Goal: Transaction & Acquisition: Purchase product/service

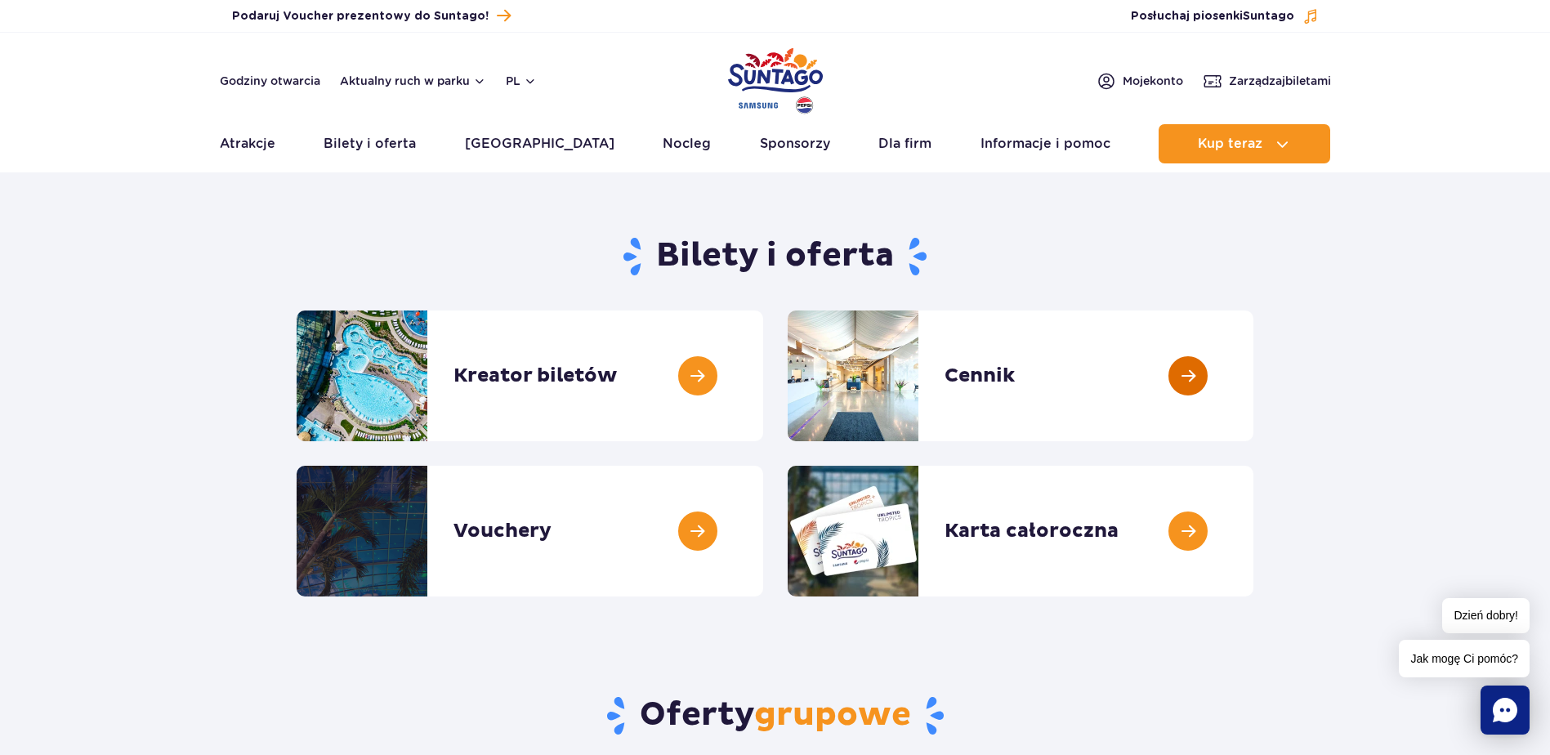
click at [1253, 426] on link at bounding box center [1253, 375] width 0 height 131
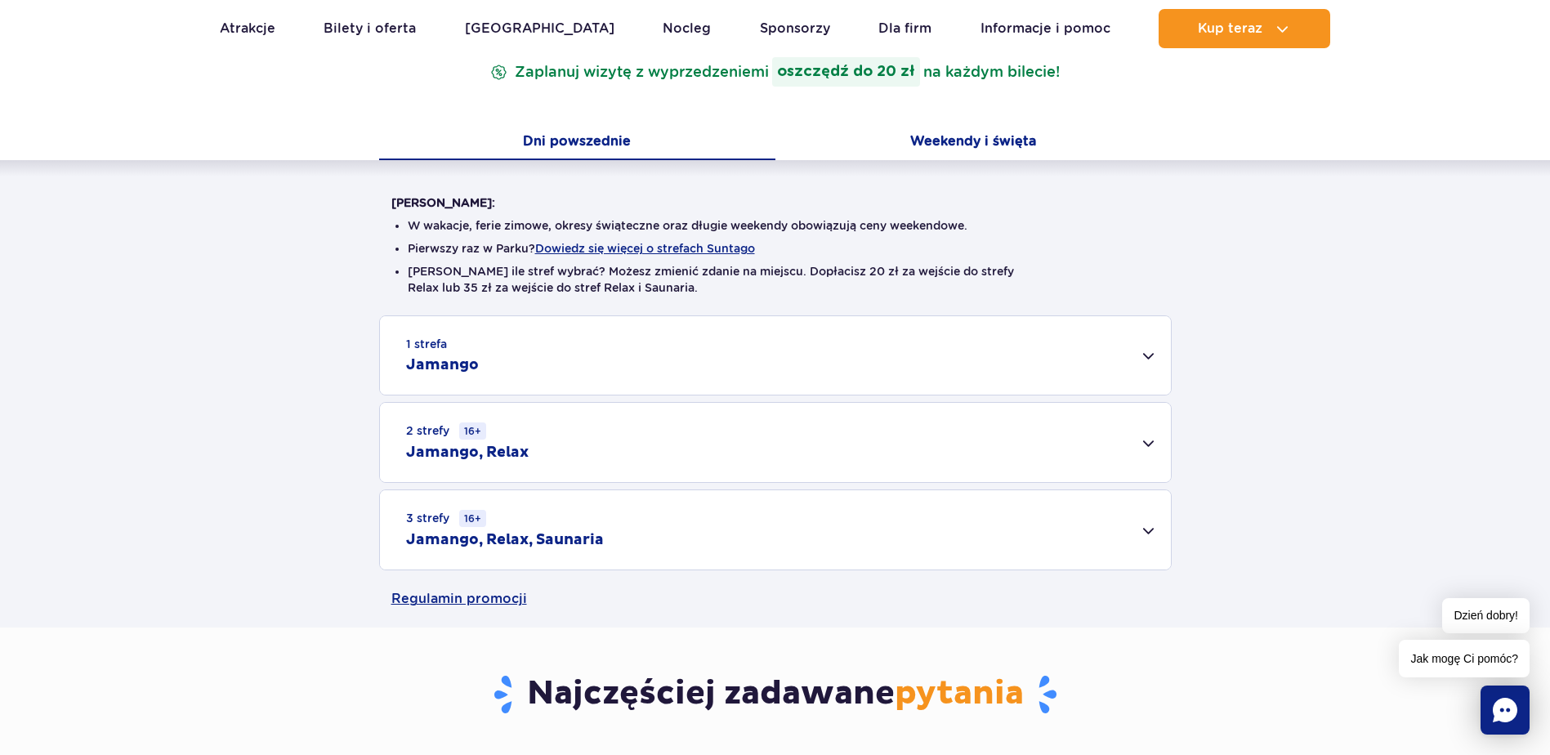
scroll to position [327, 0]
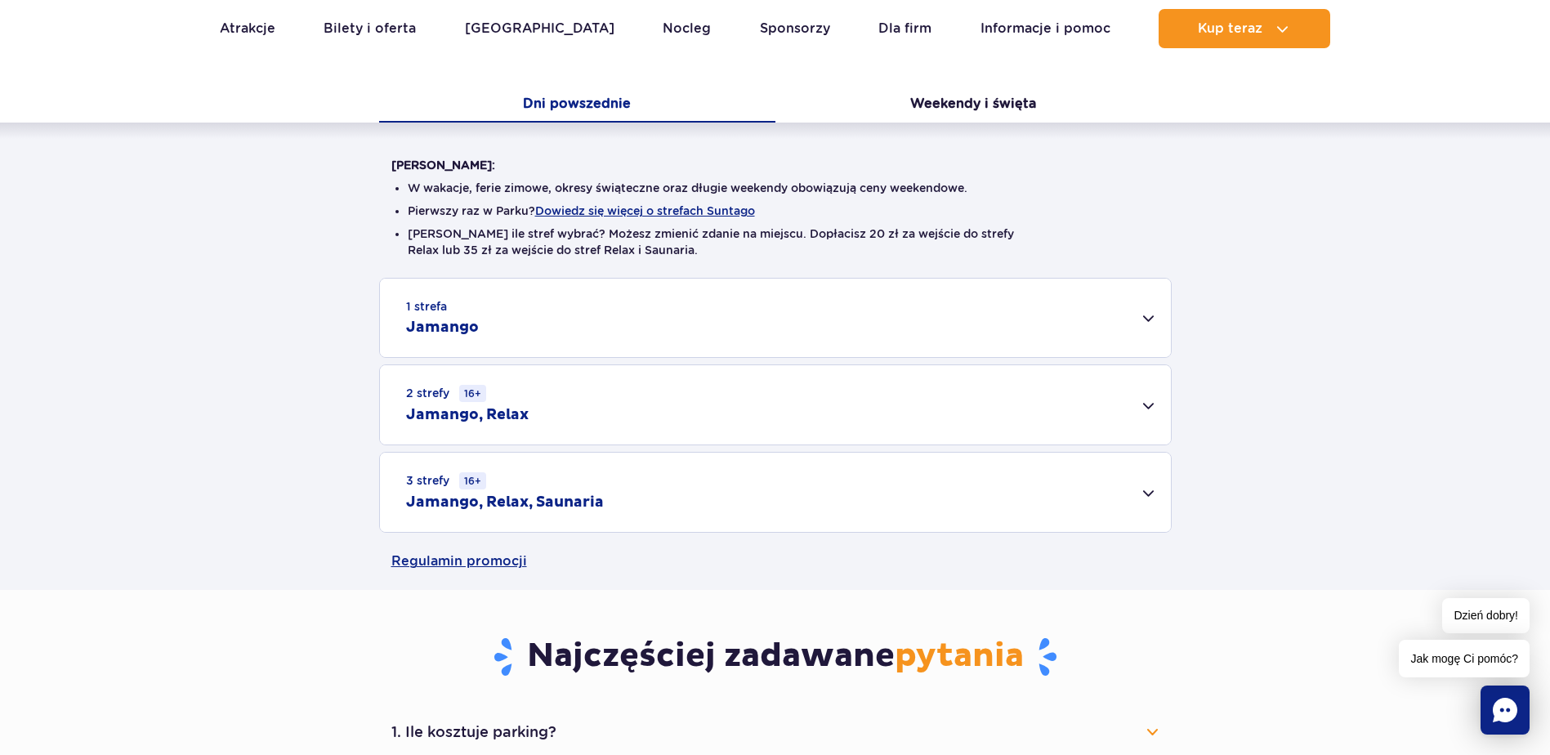
click at [634, 426] on div "2 strefy 16+ Jamango, Relax" at bounding box center [775, 404] width 791 height 79
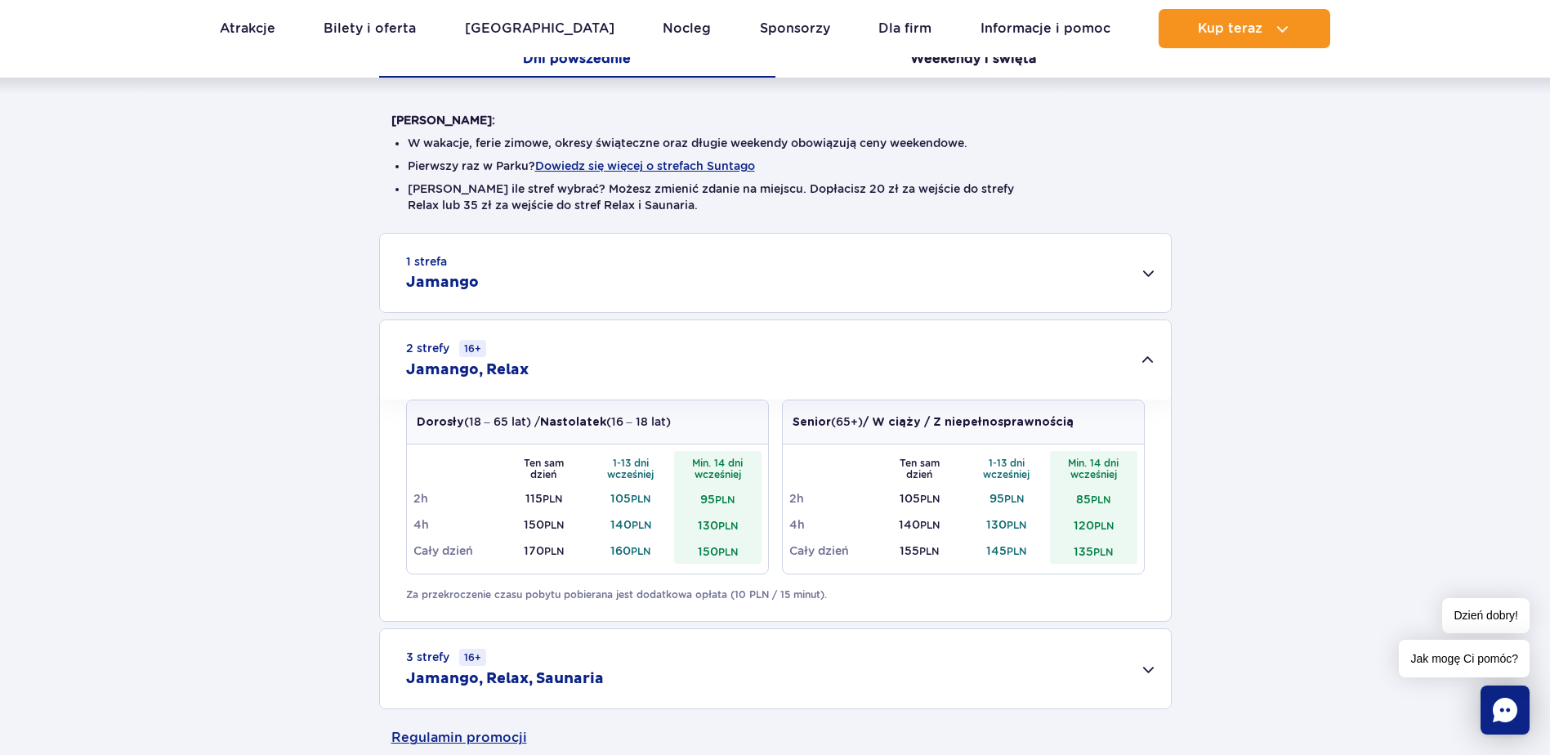
scroll to position [408, 0]
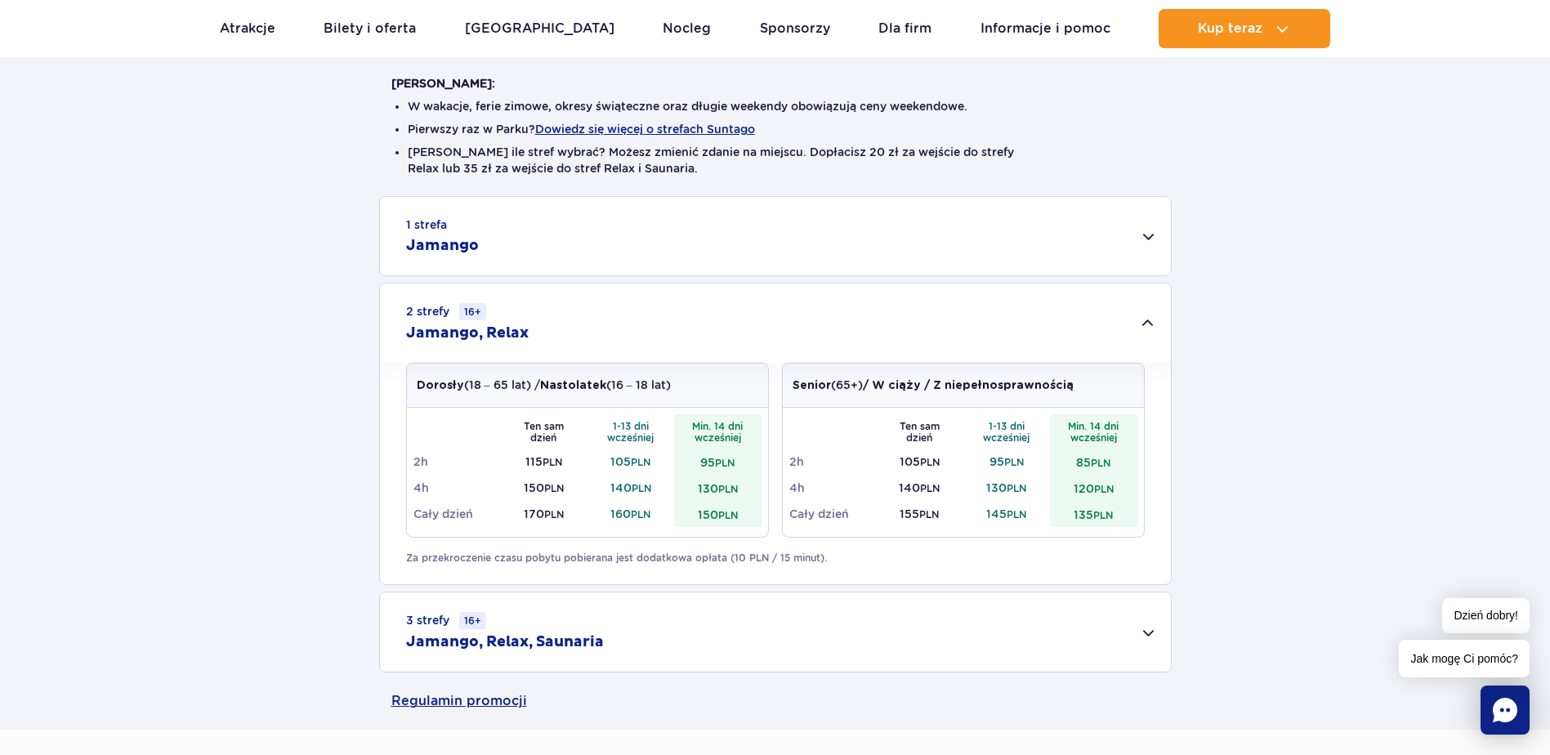
click at [683, 257] on div "1 strefa Jamango" at bounding box center [775, 236] width 791 height 78
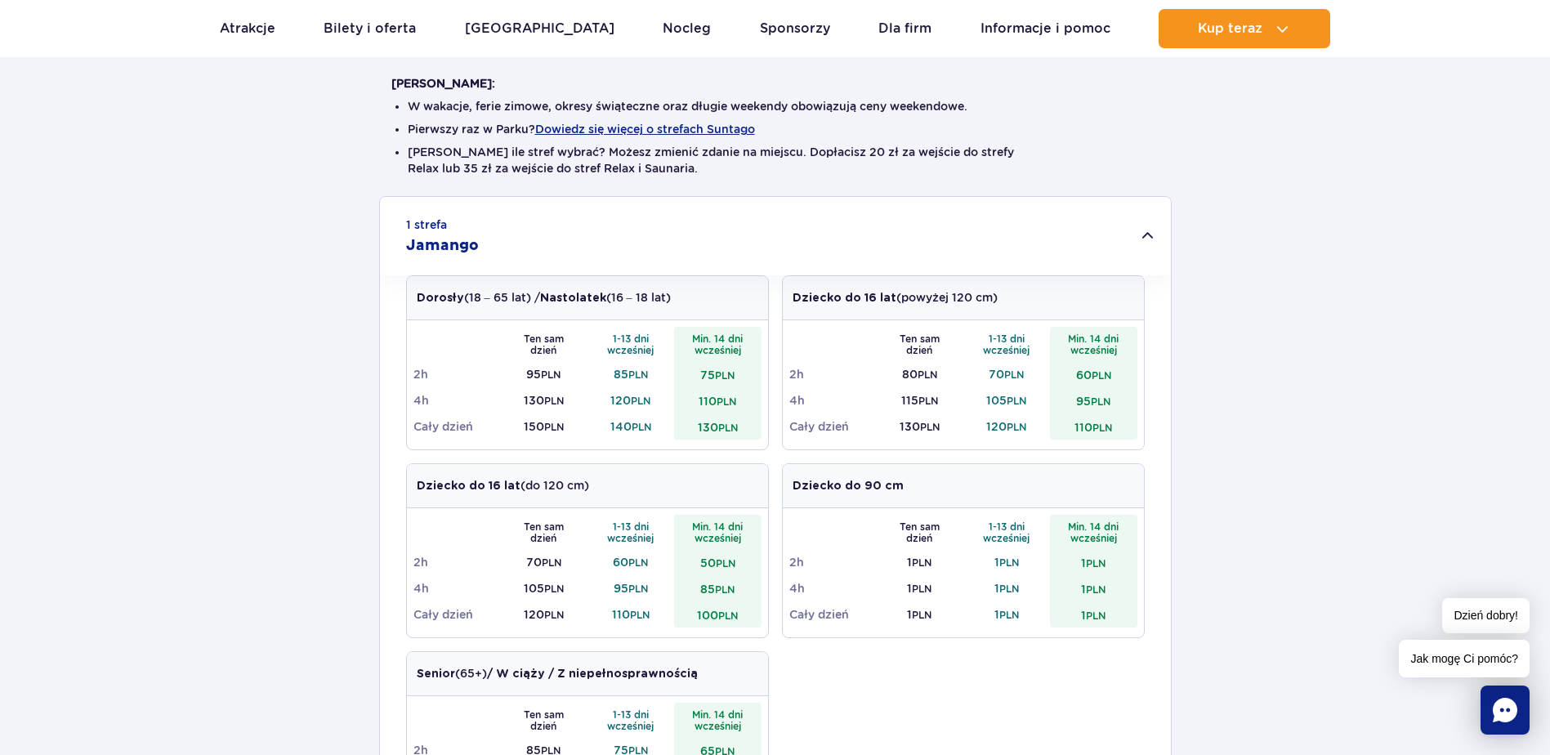
click at [846, 263] on div "1 strefa Jamango" at bounding box center [775, 236] width 791 height 78
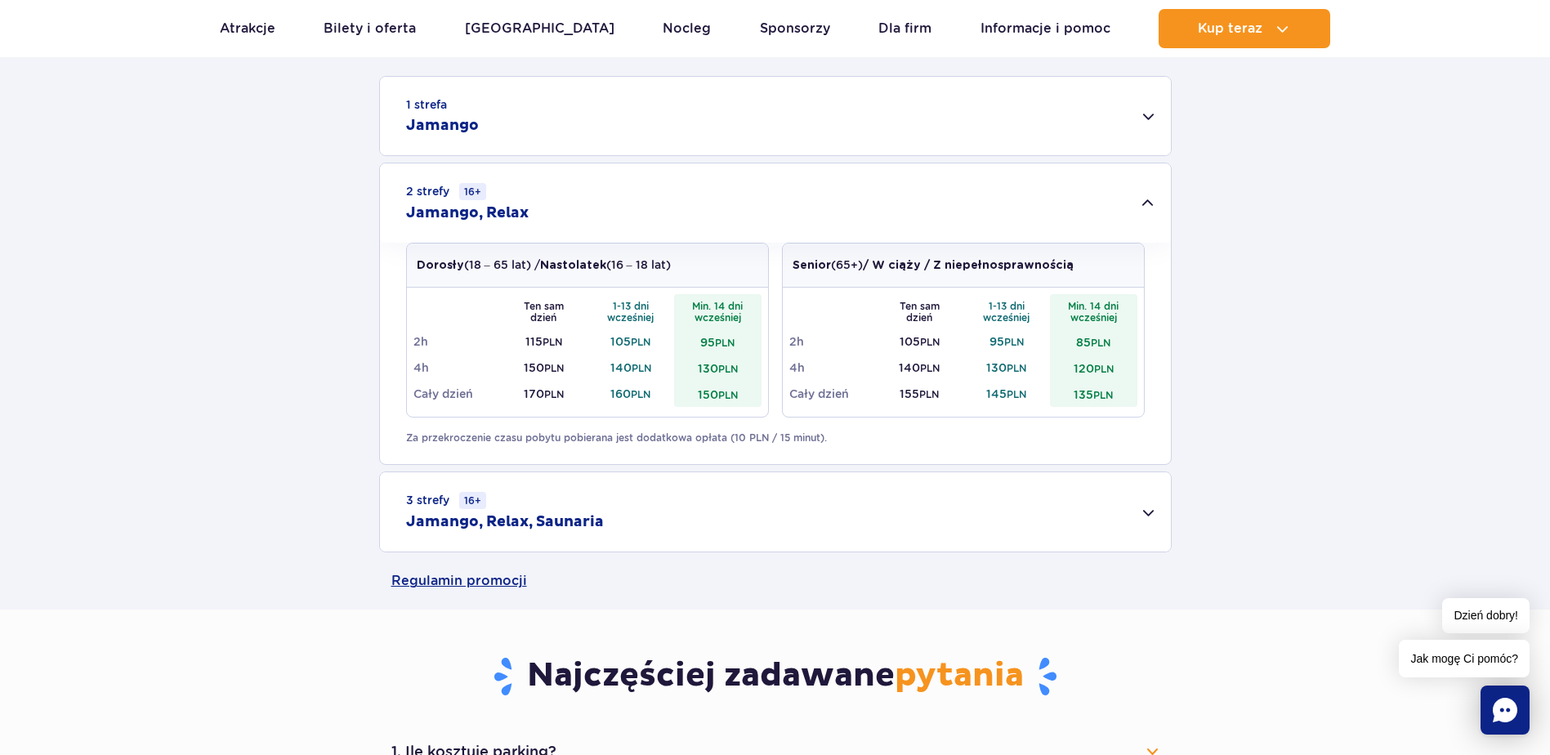
scroll to position [490, 0]
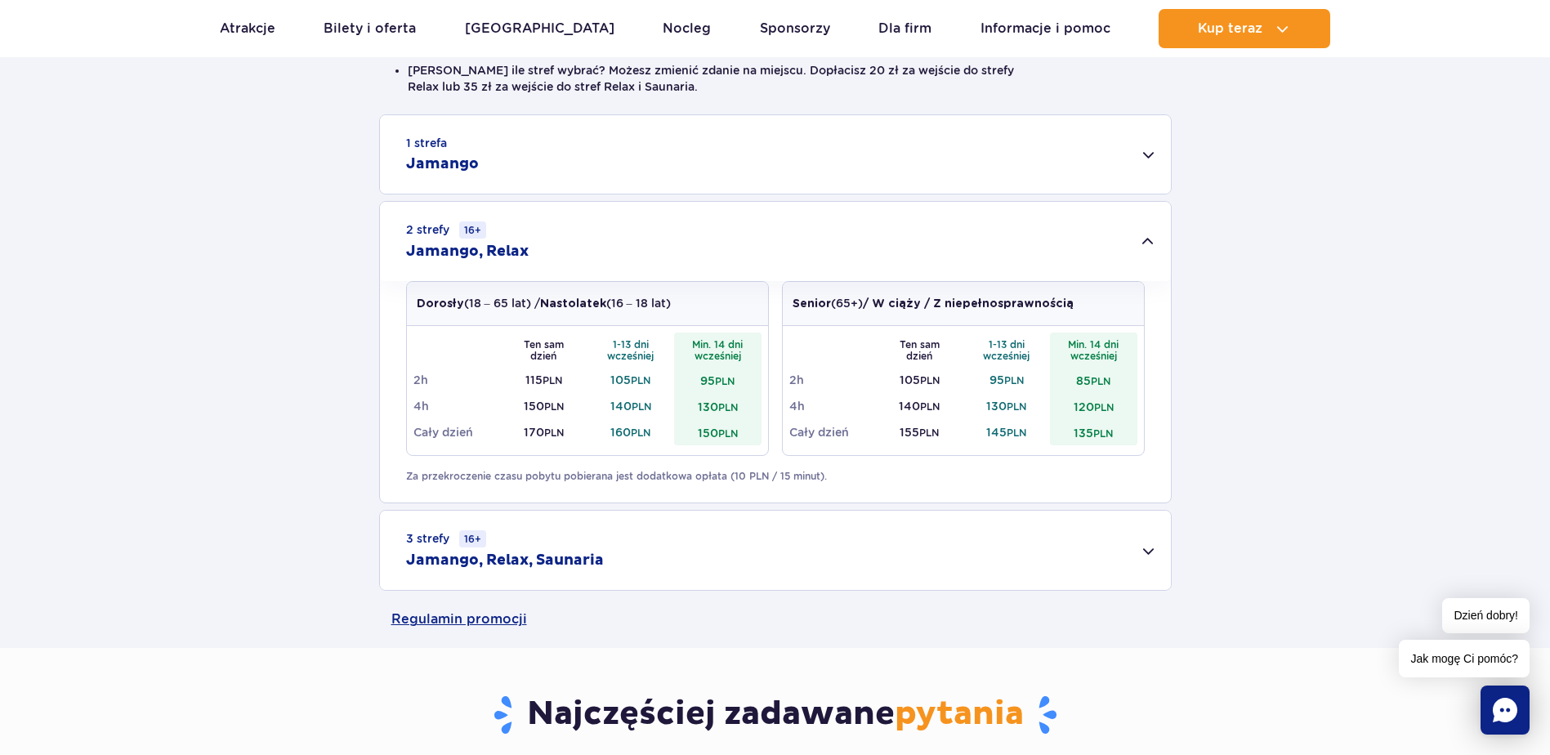
click at [590, 149] on div "1 strefa Jamango" at bounding box center [775, 154] width 791 height 78
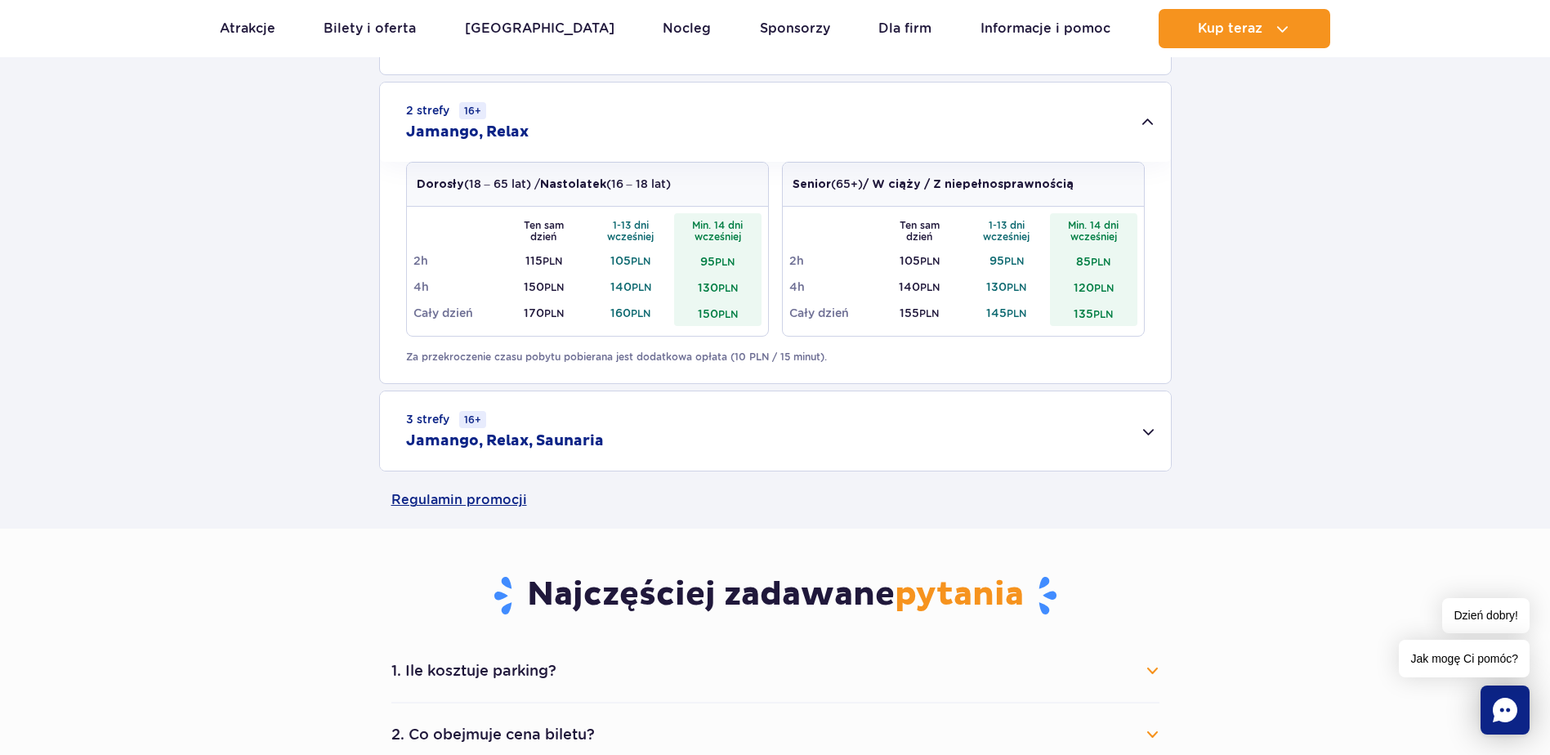
scroll to position [1225, 0]
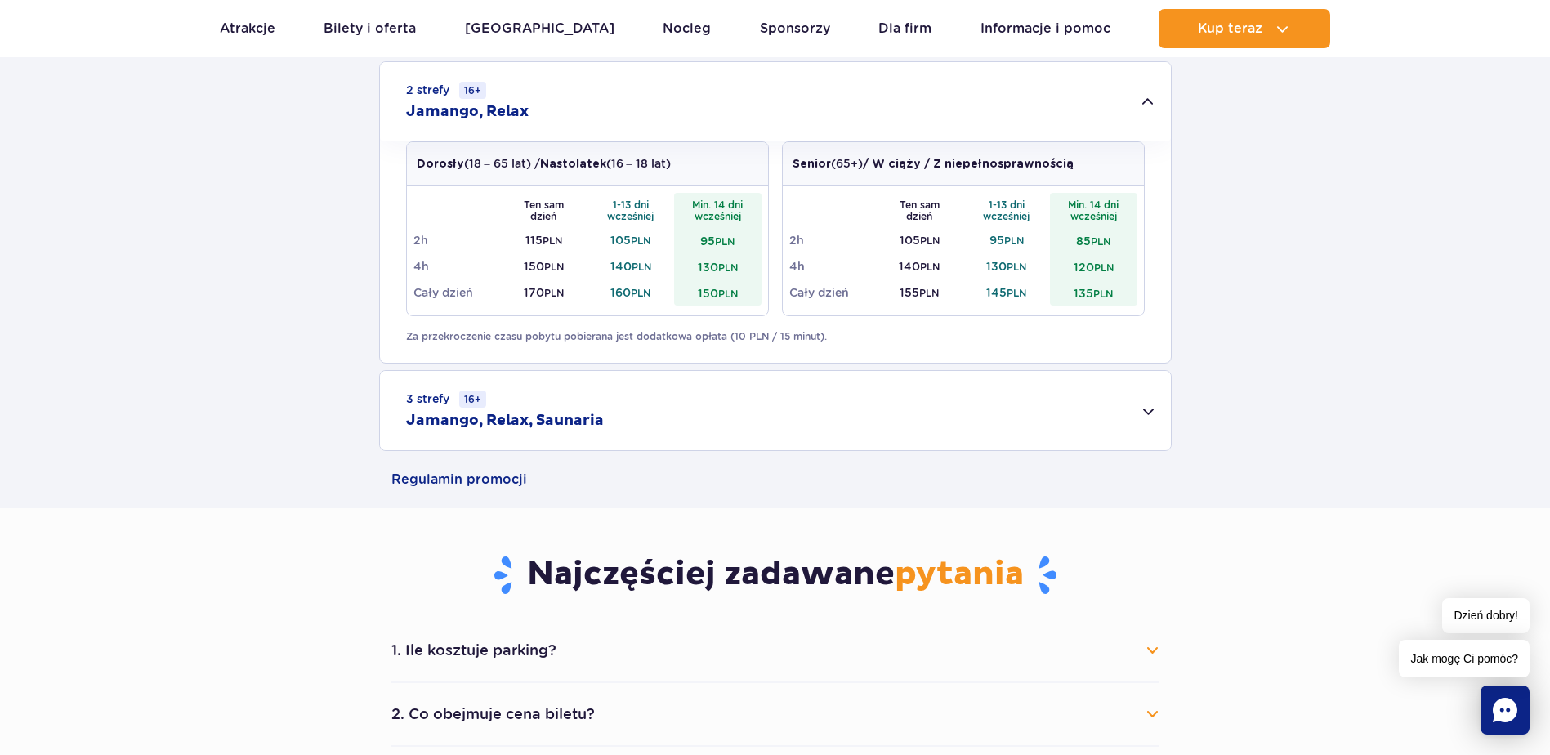
click at [859, 428] on div "3 strefy 16+ Jamango, Relax, Saunaria" at bounding box center [775, 410] width 791 height 79
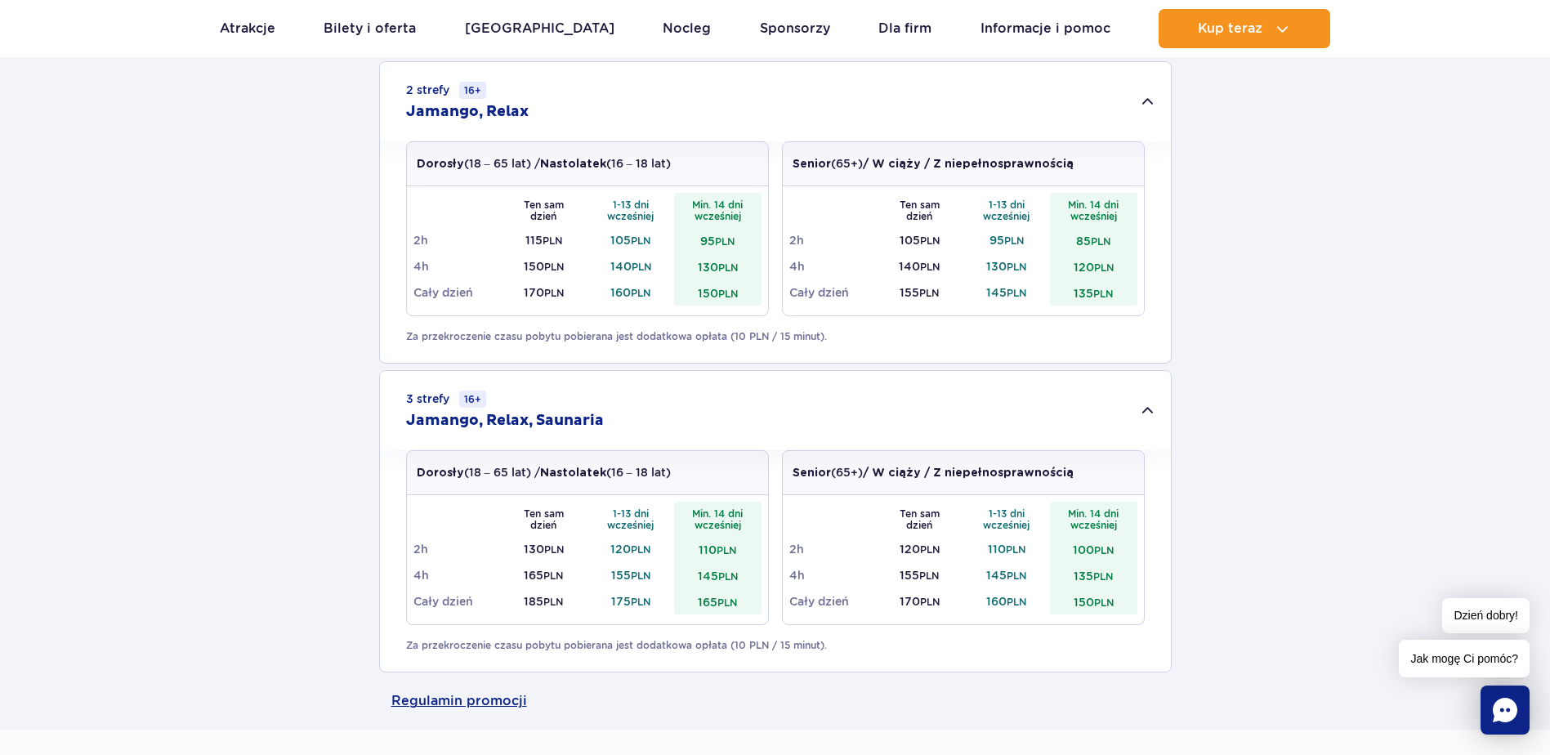
click at [868, 423] on div "3 strefy 16+ Jamango, Relax, Saunaria" at bounding box center [775, 410] width 791 height 79
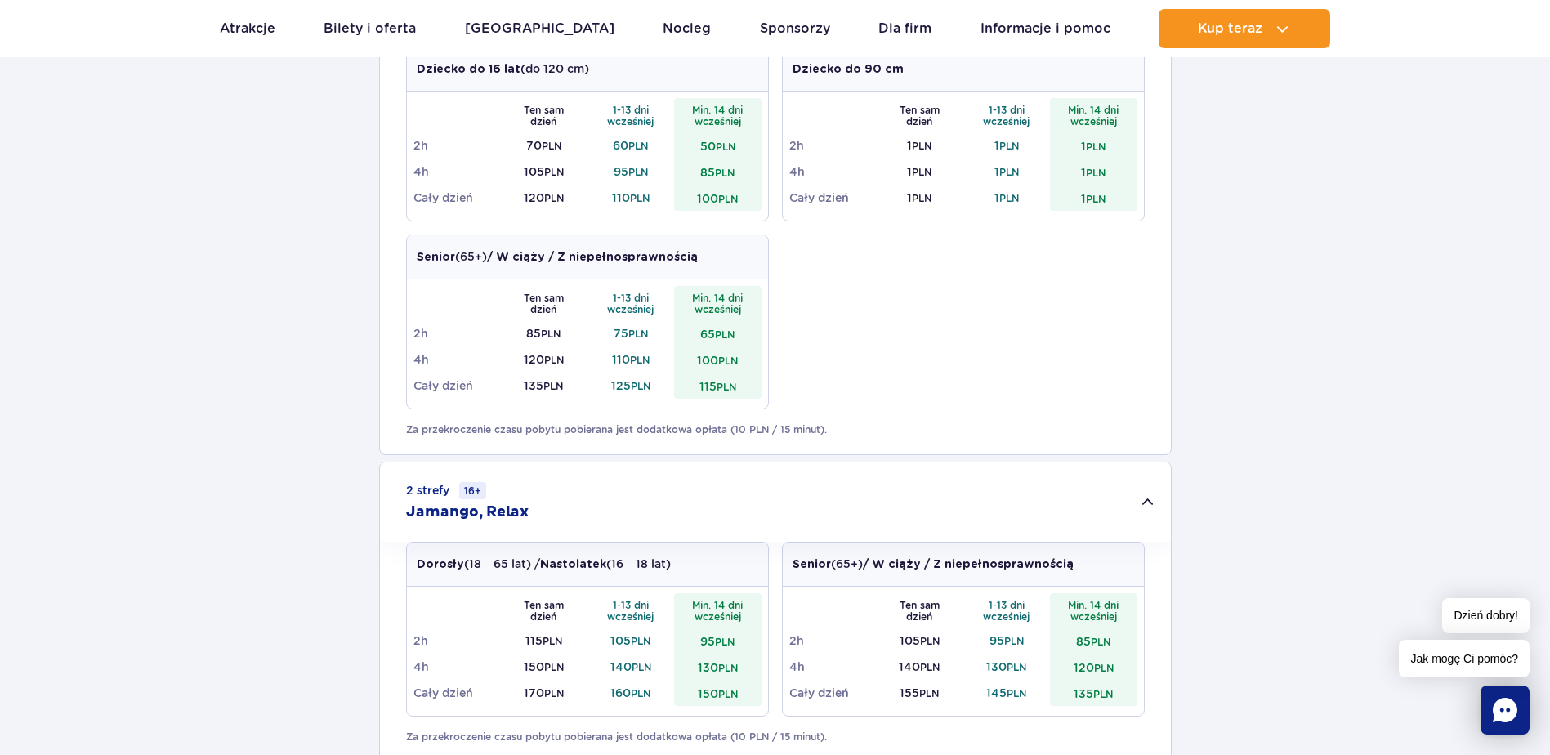
scroll to position [817, 0]
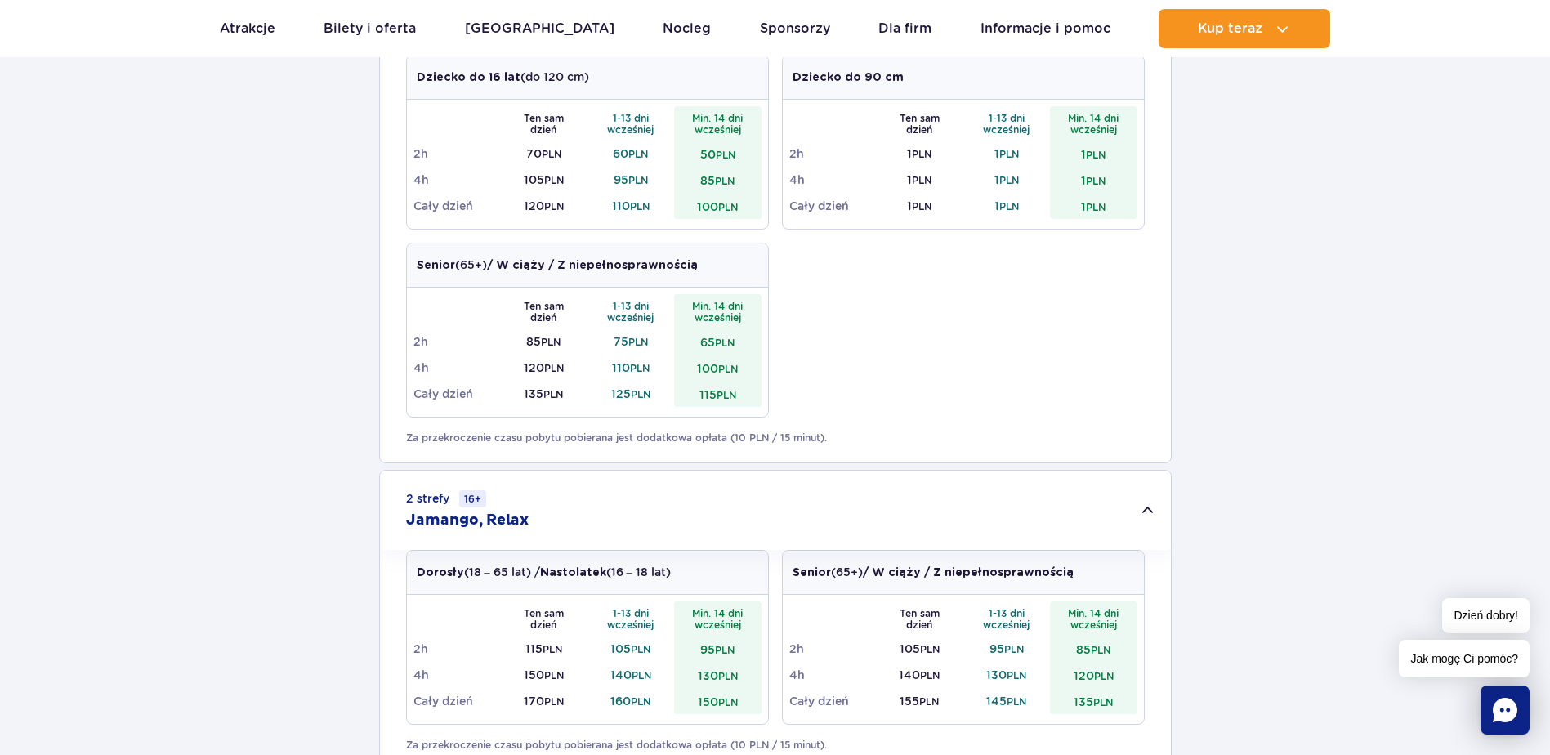
drag, startPoint x: 770, startPoint y: 501, endPoint x: 766, endPoint y: 490, distance: 11.1
click at [769, 494] on div "2 strefy 16+ Jamango, Relax" at bounding box center [775, 510] width 791 height 79
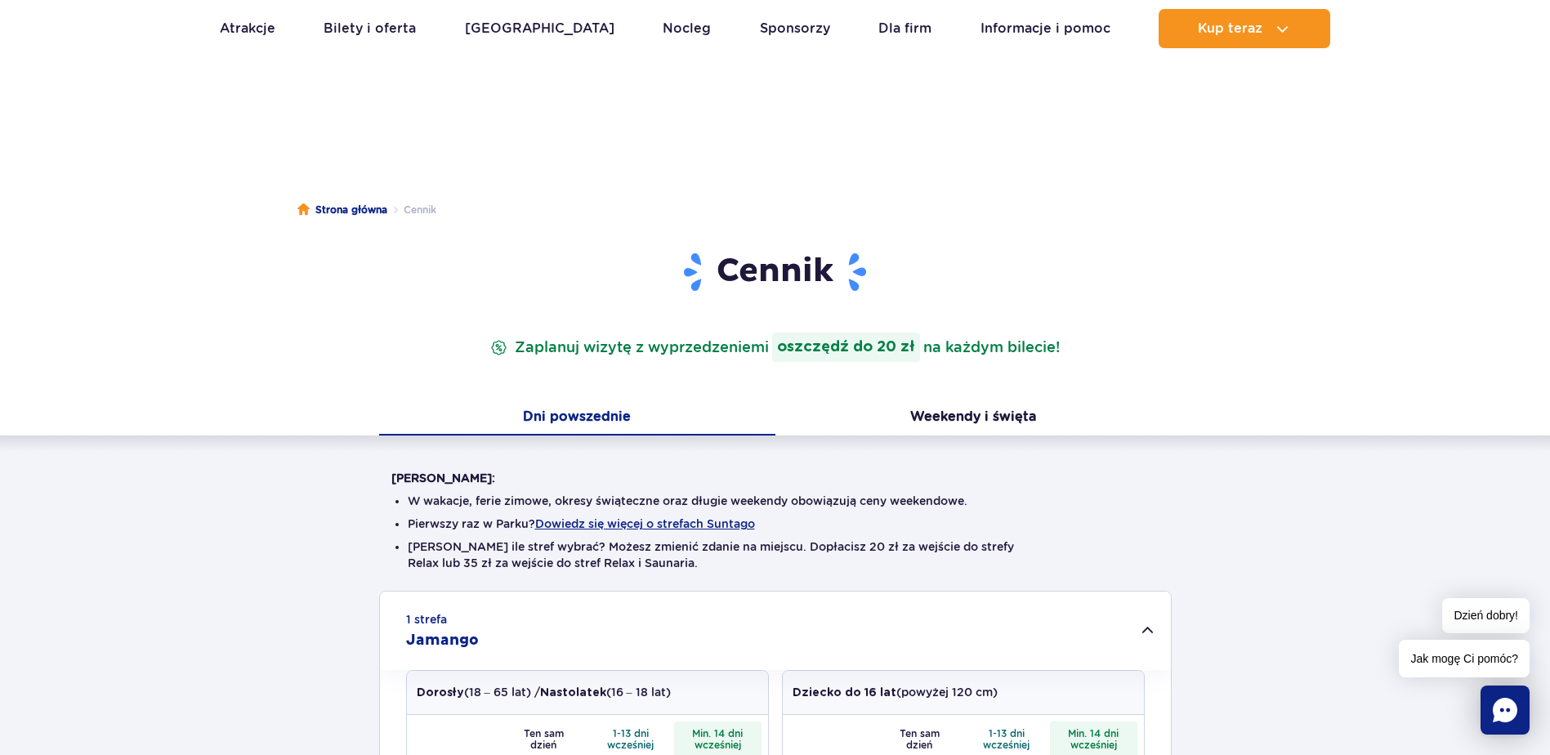
scroll to position [0, 0]
